Goal: Navigation & Orientation: Find specific page/section

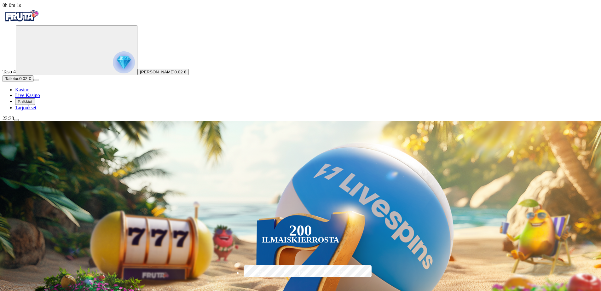
click at [32, 104] on span "Palkkiot" at bounding box center [25, 101] width 15 height 5
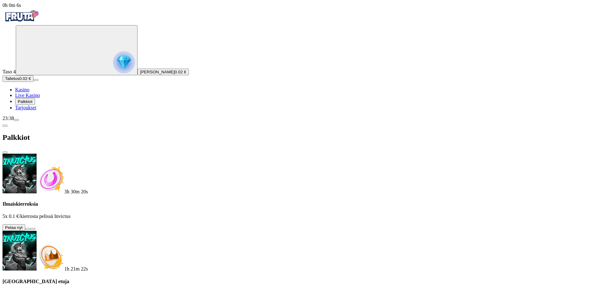
click at [30, 228] on button at bounding box center [27, 229] width 5 height 2
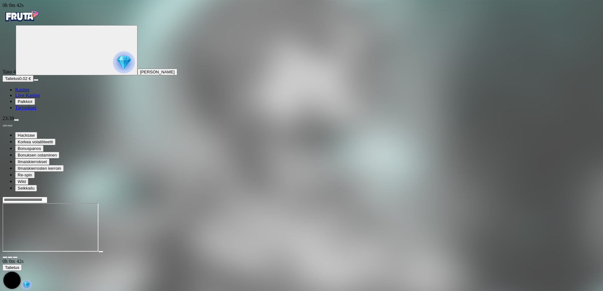
click at [29, 92] on link "Kasino" at bounding box center [22, 89] width 14 height 5
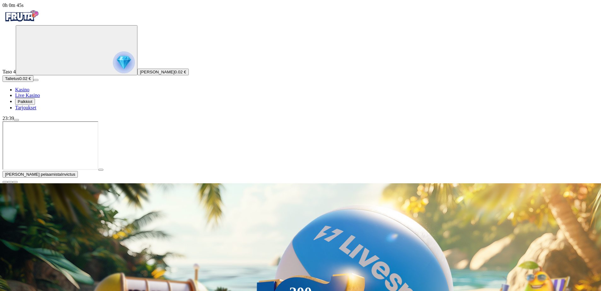
click at [5, 182] on span "close icon" at bounding box center [5, 182] width 0 height 0
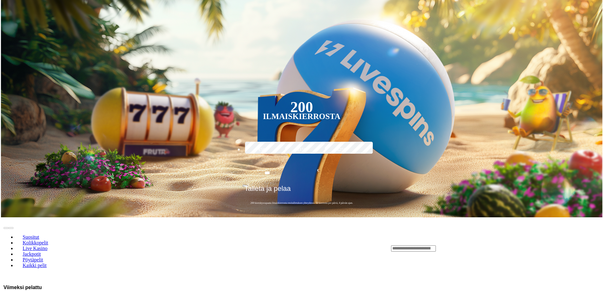
scroll to position [126, 0]
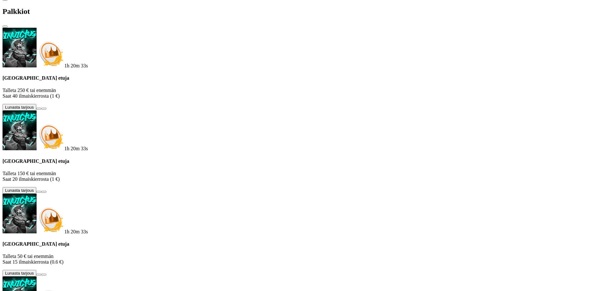
scroll to position [35, 0]
